Goal: Information Seeking & Learning: Learn about a topic

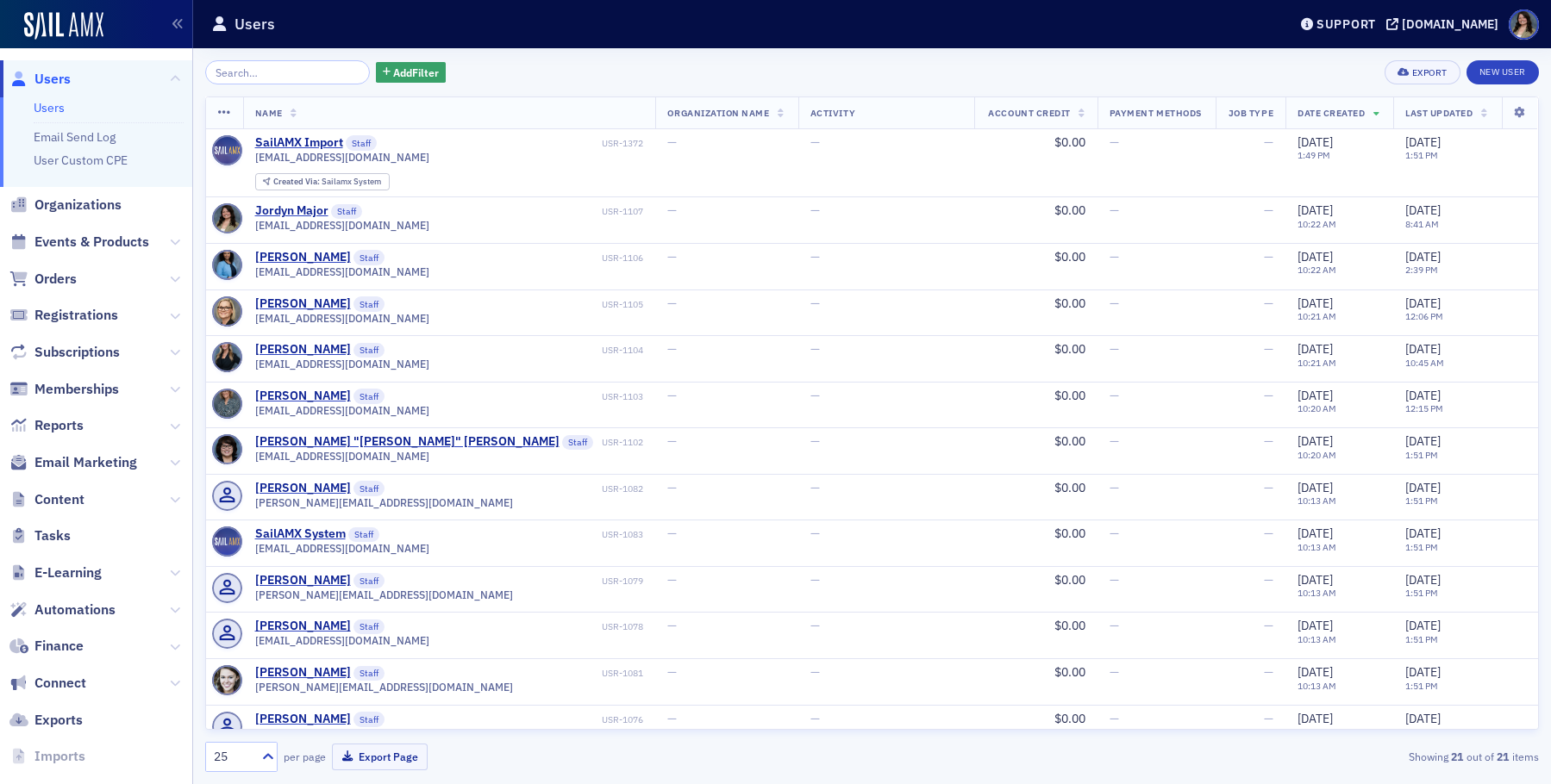
click at [72, 252] on span "Events & Products" at bounding box center [96, 242] width 193 height 37
click at [72, 251] on span "Events & Products" at bounding box center [91, 241] width 114 height 19
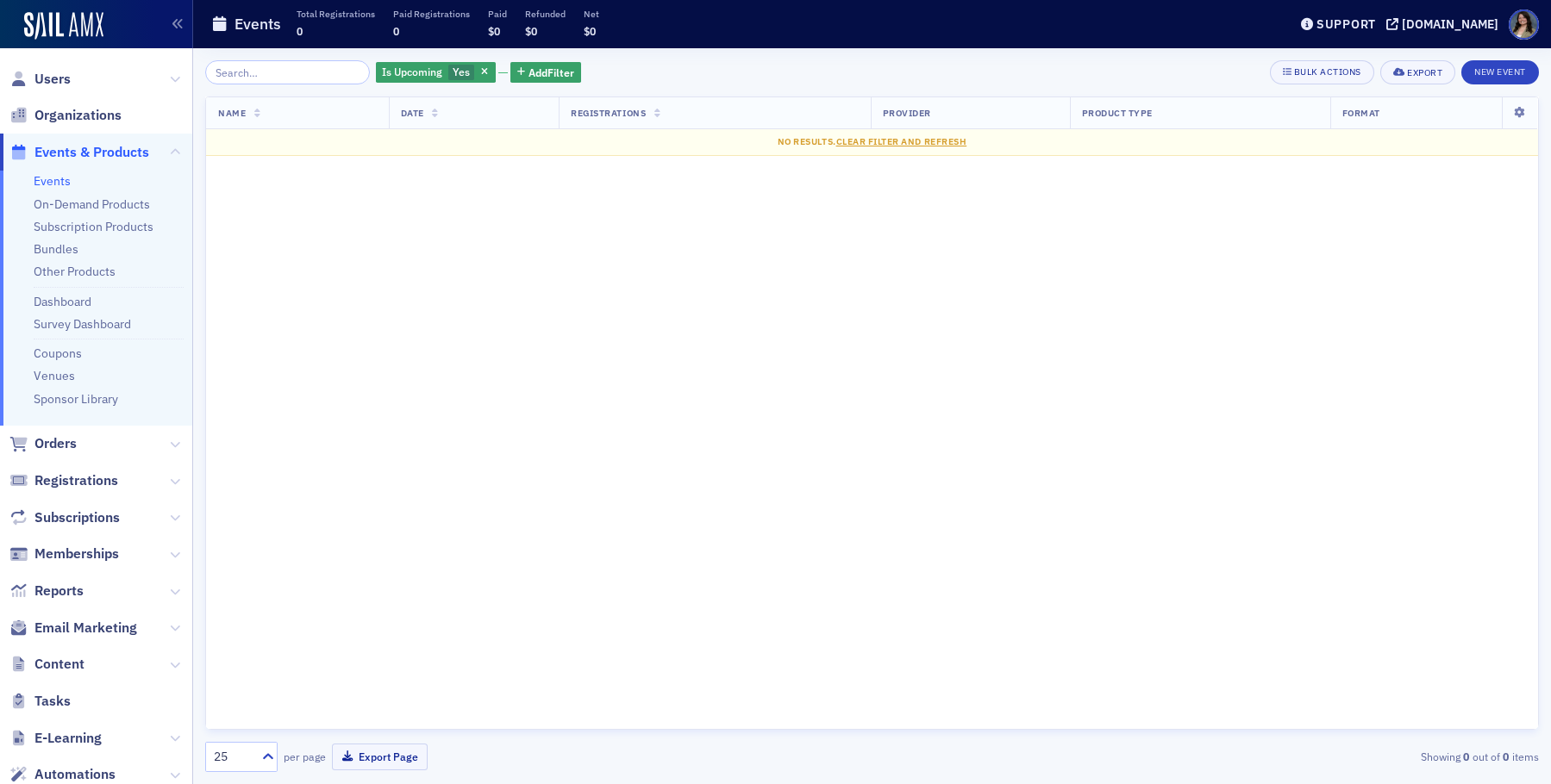
click at [50, 179] on link "Events" at bounding box center [52, 181] width 37 height 16
click at [510, 65] on button "Add Filter" at bounding box center [546, 72] width 70 height 22
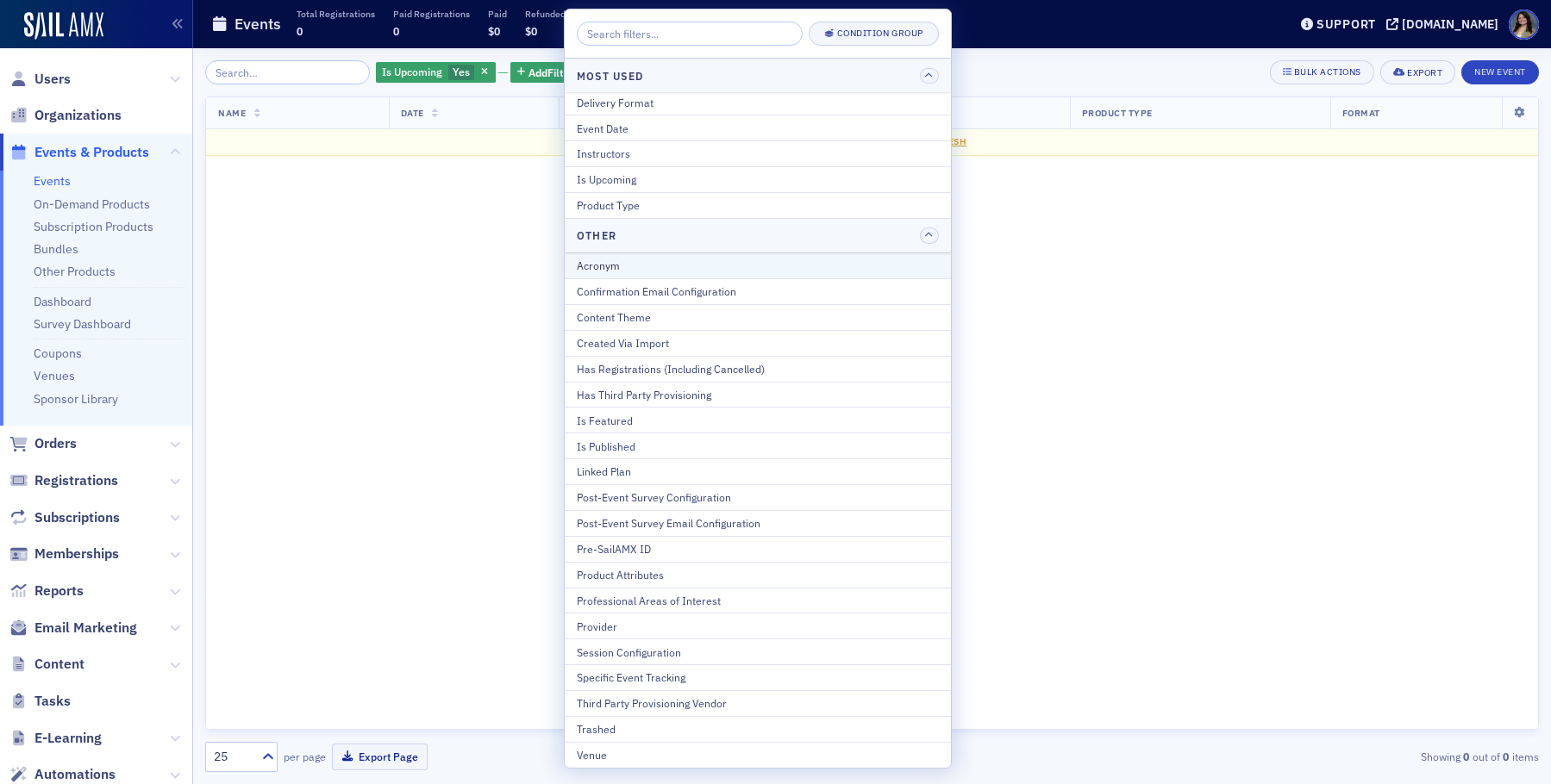
scroll to position [4, 0]
click at [626, 616] on button "Provider" at bounding box center [757, 625] width 386 height 25
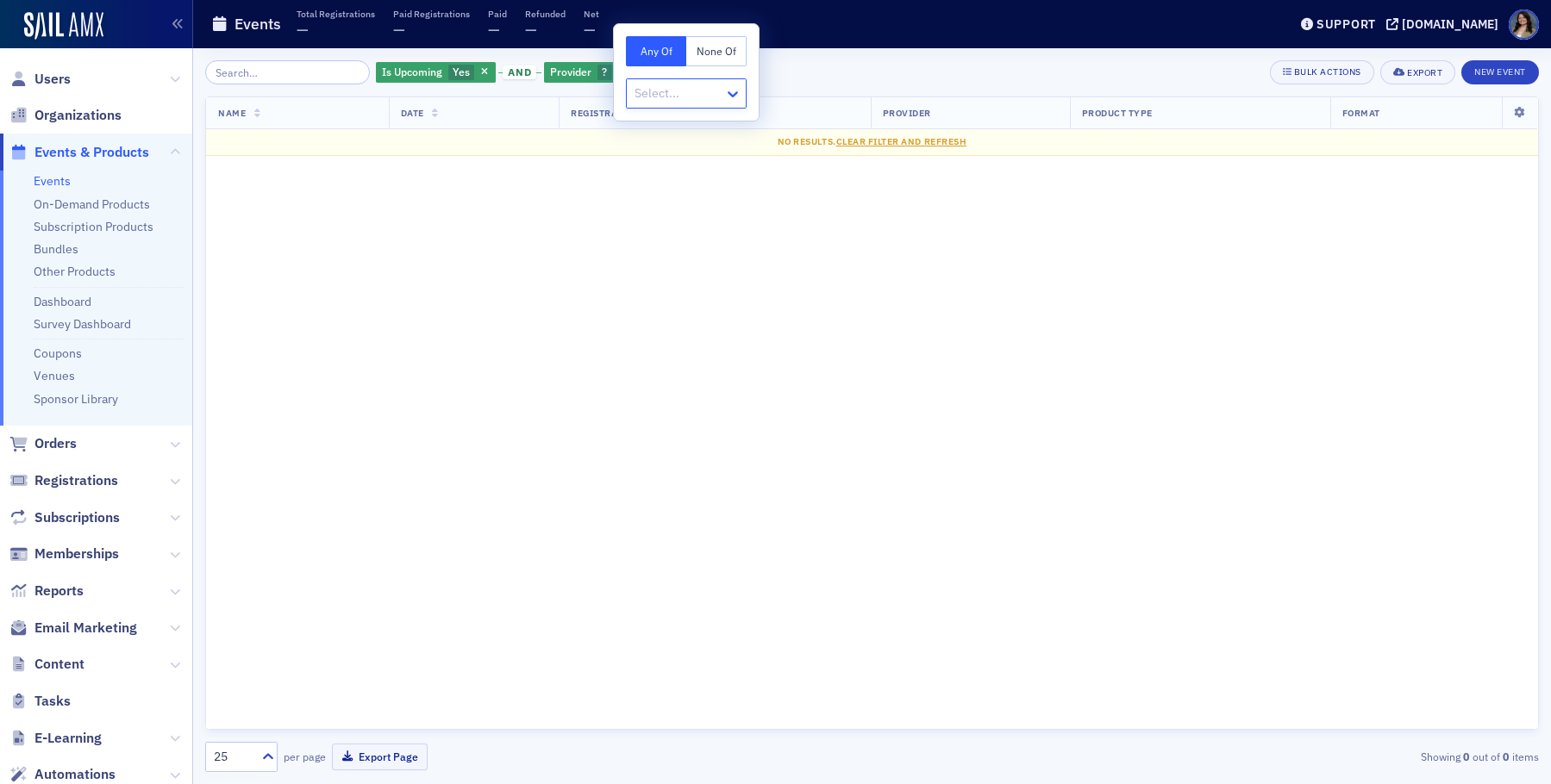
click at [736, 94] on icon at bounding box center [732, 94] width 11 height 6
type input "[US_STATE]"
click at [812, 247] on div "Name Date Registrations Provider Product Type Format No results. Clear Filter a…" at bounding box center [872, 414] width 1334 height 633
click at [1370, 33] on div "Support [DOMAIN_NAME]" at bounding box center [1421, 24] width 259 height 30
click at [1402, 27] on div "[DOMAIN_NAME]" at bounding box center [1450, 24] width 97 height 16
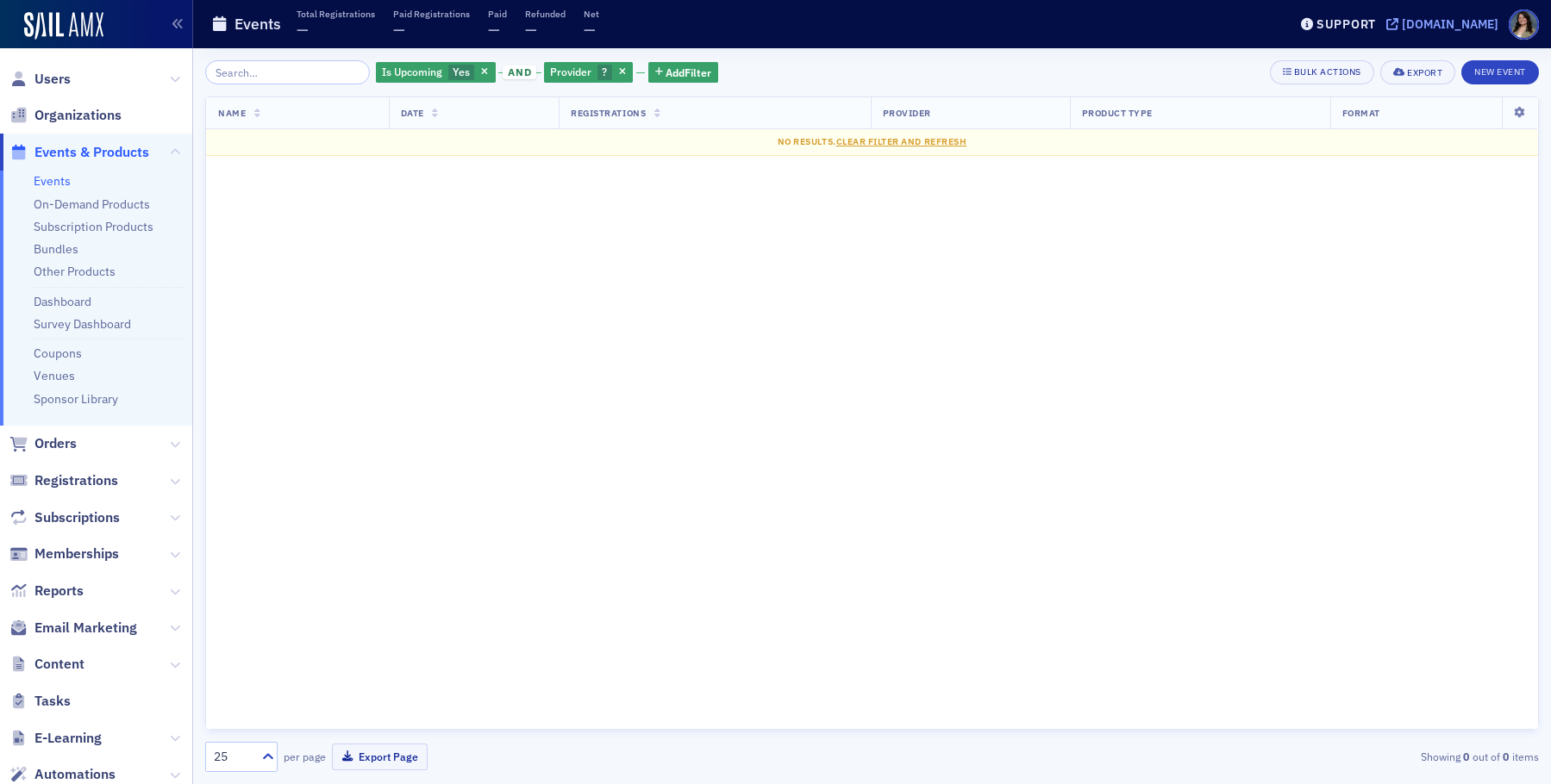
click at [1402, 20] on div "[DOMAIN_NAME]" at bounding box center [1450, 24] width 97 height 16
